Goal: Task Accomplishment & Management: Manage account settings

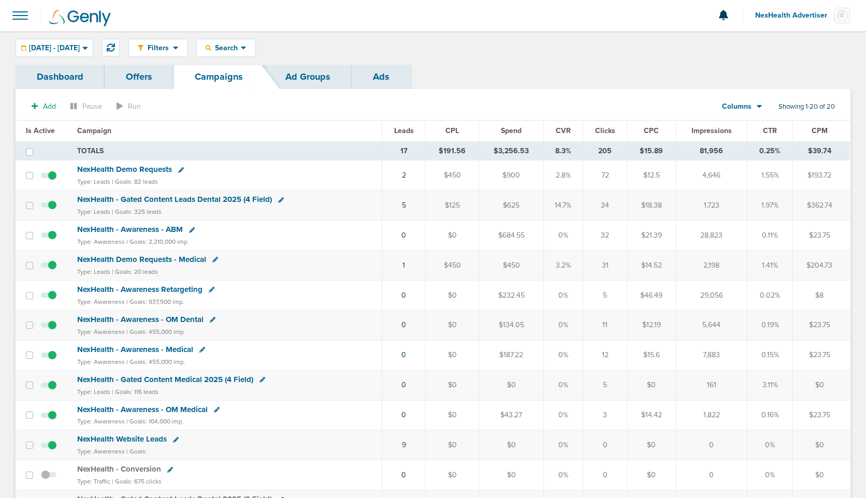
click at [23, 20] on span at bounding box center [20, 15] width 23 height 23
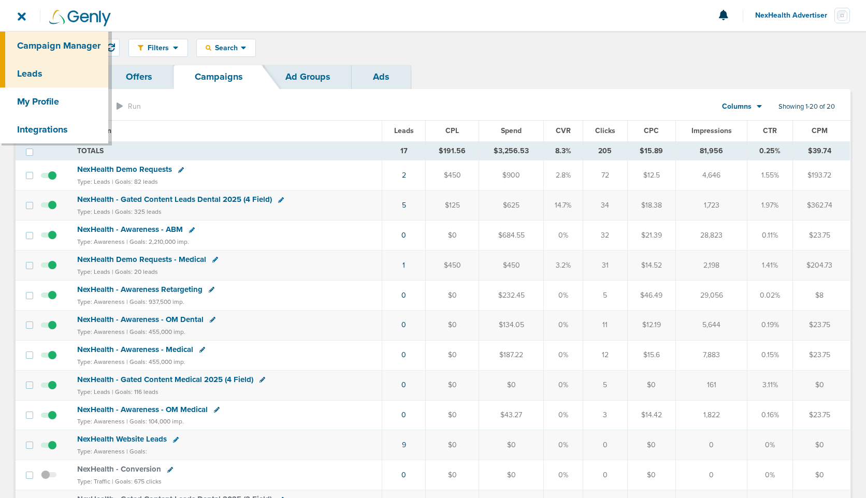
click at [34, 80] on link "Leads" at bounding box center [54, 74] width 108 height 28
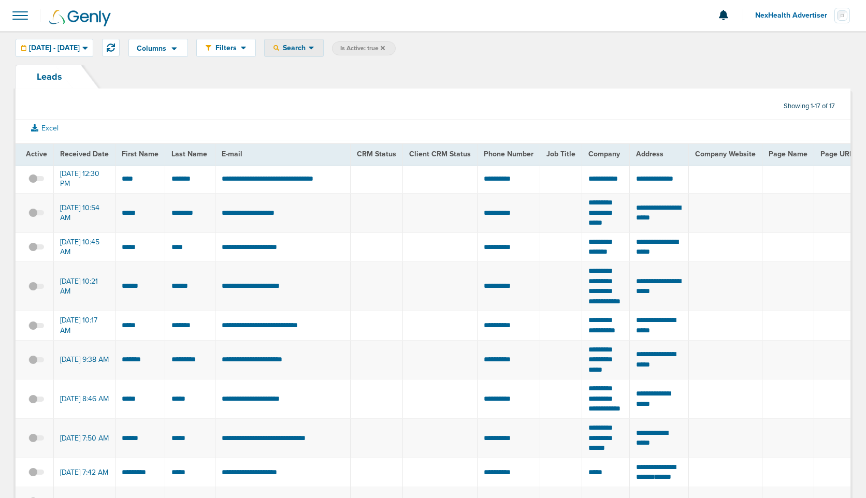
click at [323, 53] on div "Search" at bounding box center [294, 47] width 59 height 17
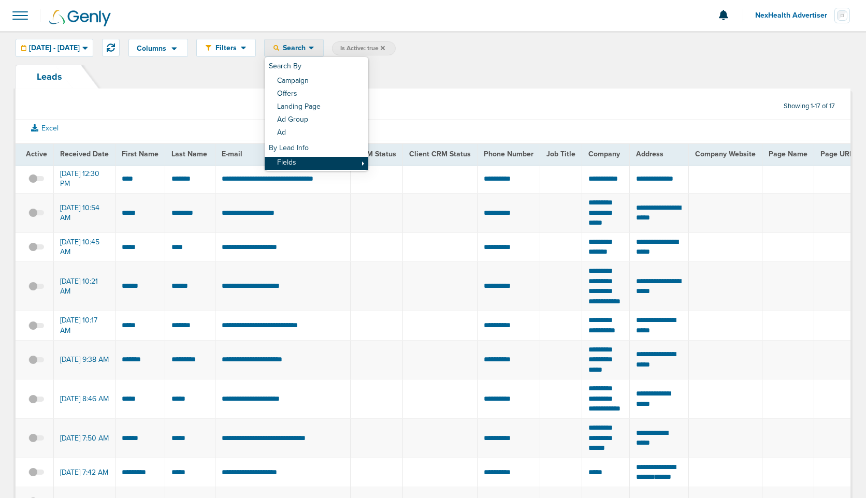
click at [340, 161] on link "Fields" at bounding box center [317, 163] width 104 height 13
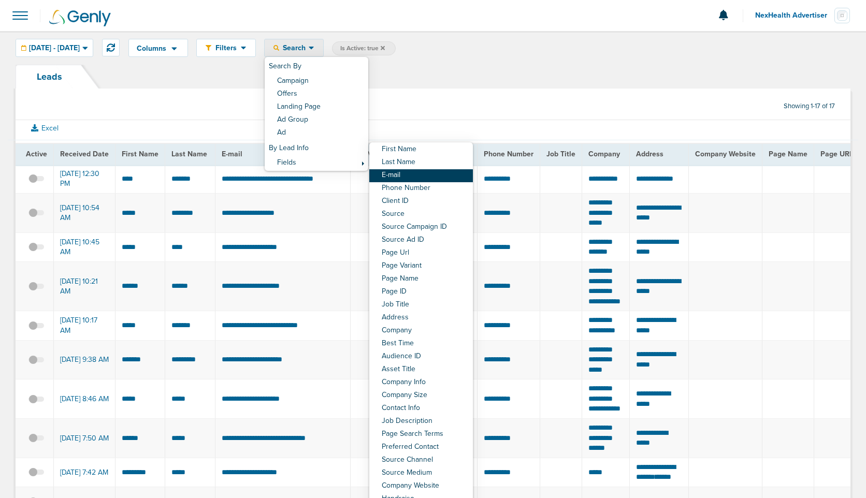
click at [429, 173] on link "E-mail" at bounding box center [421, 175] width 104 height 13
select select "email"
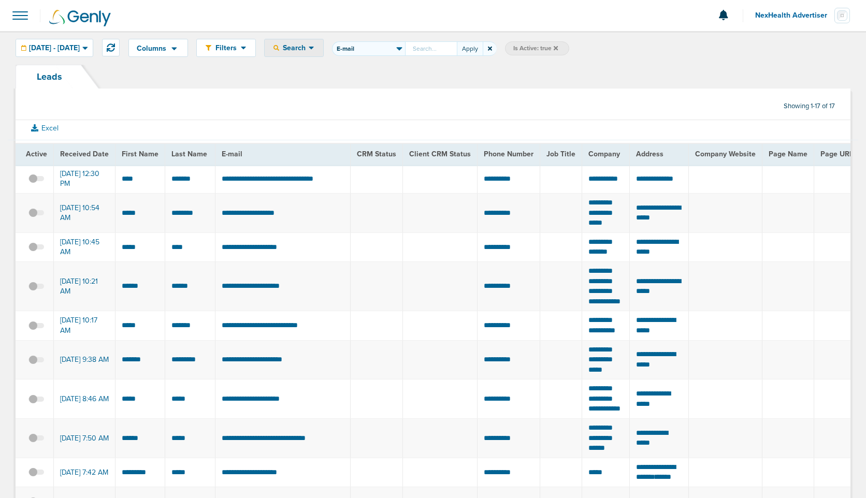
click at [448, 51] on input "First Name Last Name E-mail Phone Number Client ID Source Source Campaign ID So…" at bounding box center [431, 48] width 52 height 15
type input "[EMAIL_ADDRESS][DOMAIN_NAME]"
click at [483, 48] on button "Apply" at bounding box center [470, 48] width 26 height 15
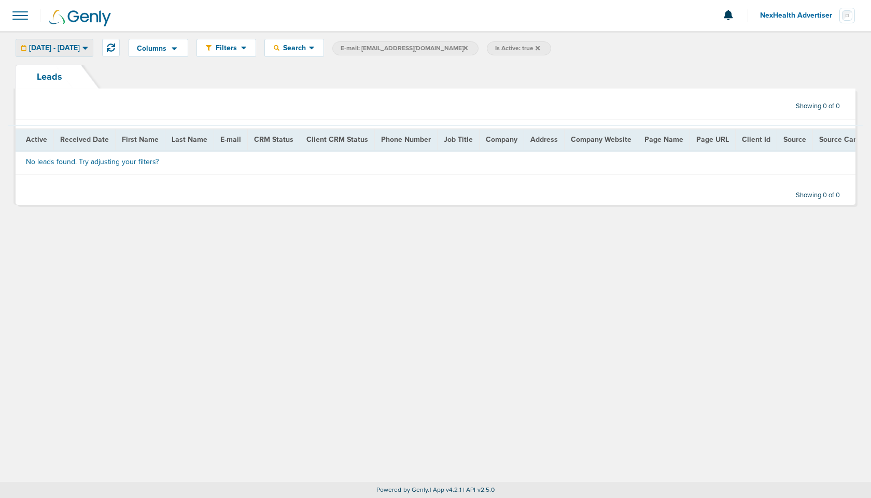
click at [80, 52] on span "[DATE] - [DATE]" at bounding box center [54, 48] width 51 height 7
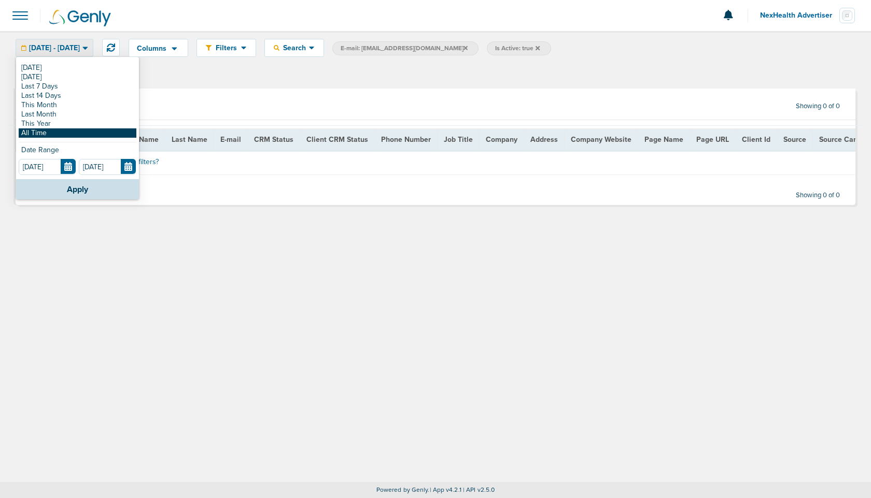
click at [53, 129] on link "All Time" at bounding box center [78, 133] width 118 height 9
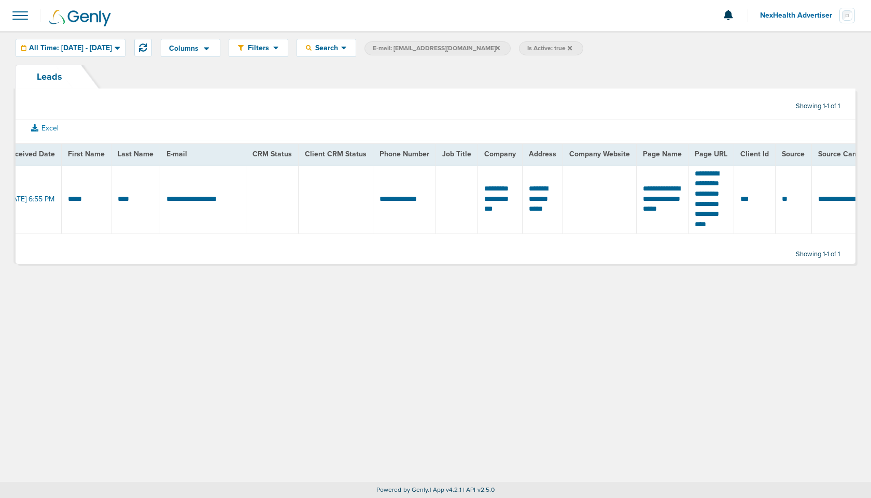
scroll to position [0, 59]
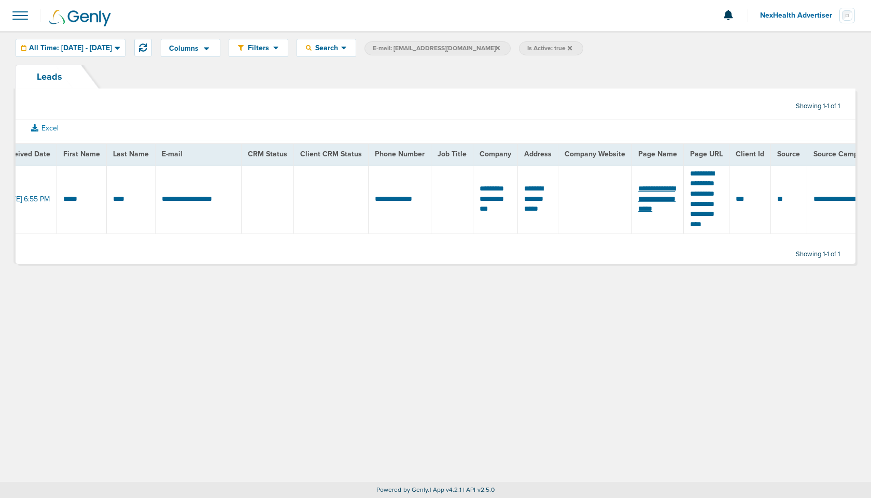
click at [675, 185] on span "**********" at bounding box center [656, 198] width 37 height 27
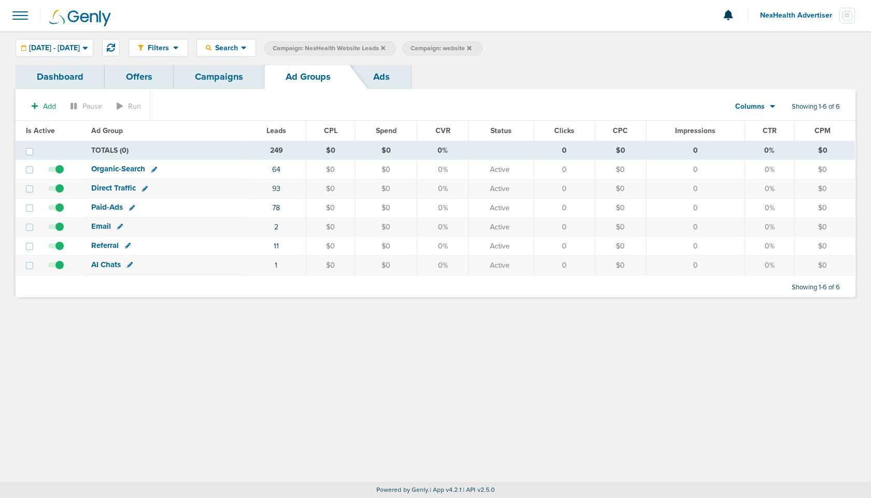
click at [471, 45] on icon at bounding box center [469, 48] width 4 height 6
click at [385, 49] on icon at bounding box center [383, 48] width 4 height 4
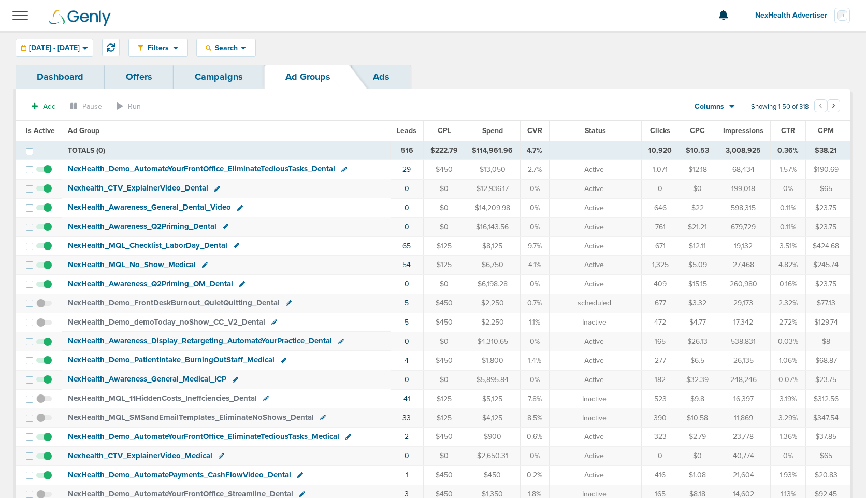
click at [772, 16] on span "NexHealth Advertiser" at bounding box center [794, 15] width 79 height 7
click at [765, 48] on link "Sign Out" at bounding box center [799, 44] width 104 height 13
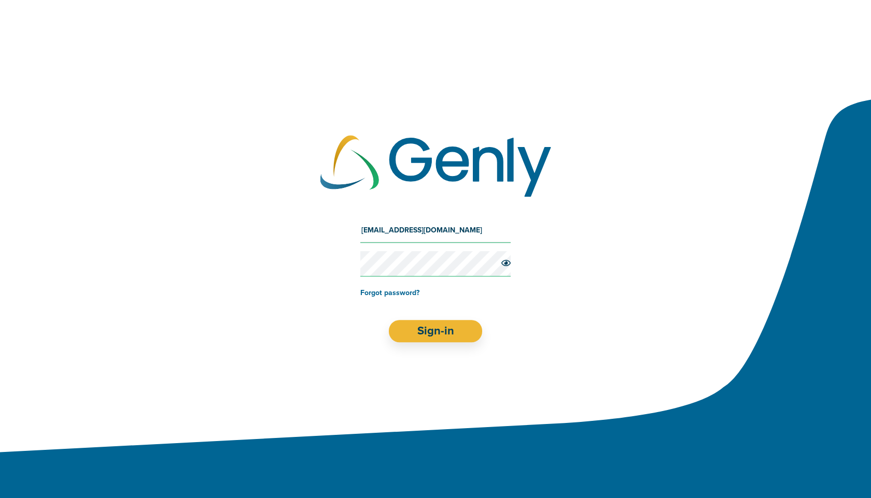
click at [458, 239] on input "oz+nexhealth@genly.com" at bounding box center [435, 230] width 150 height 25
type input "Oz@preciseos.com"
click at [445, 325] on button "Sign-in" at bounding box center [436, 331] width 94 height 22
